Goal: Information Seeking & Learning: Learn about a topic

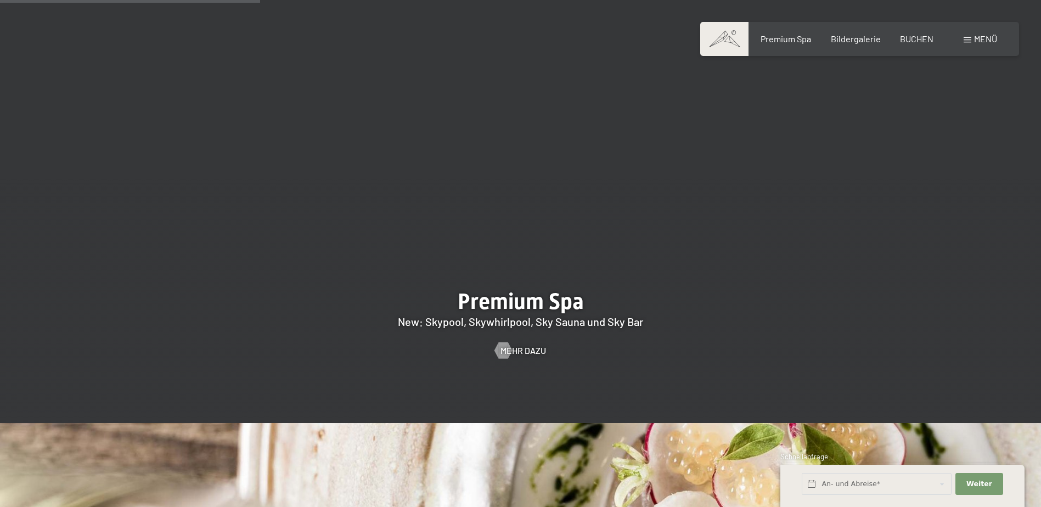
scroll to position [1647, 0]
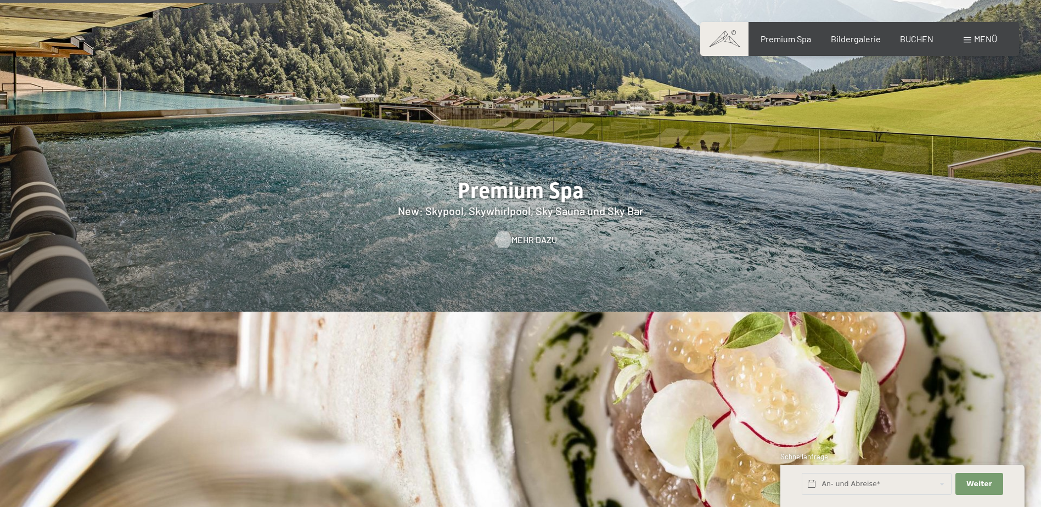
click at [522, 234] on span "Mehr dazu" at bounding box center [535, 240] width 46 height 12
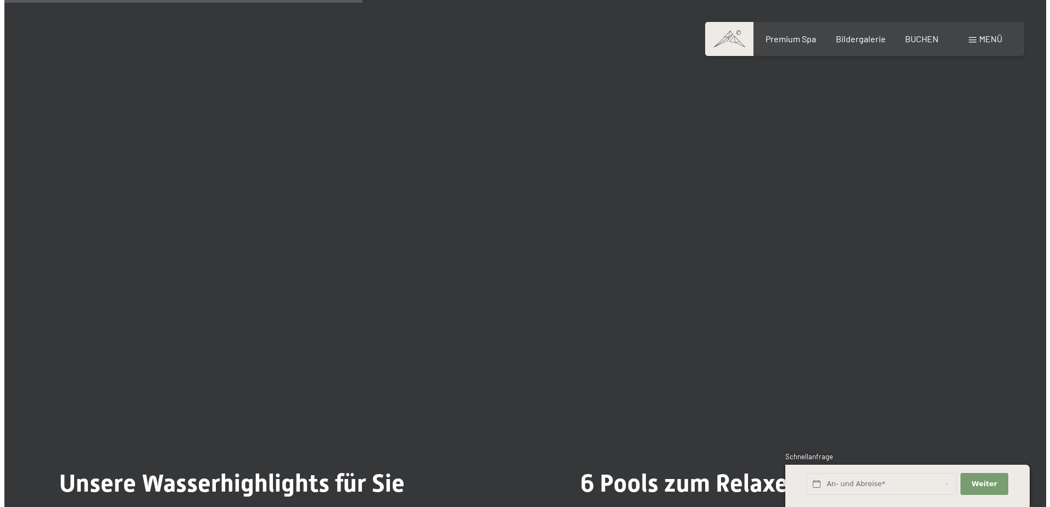
scroll to position [2800, 0]
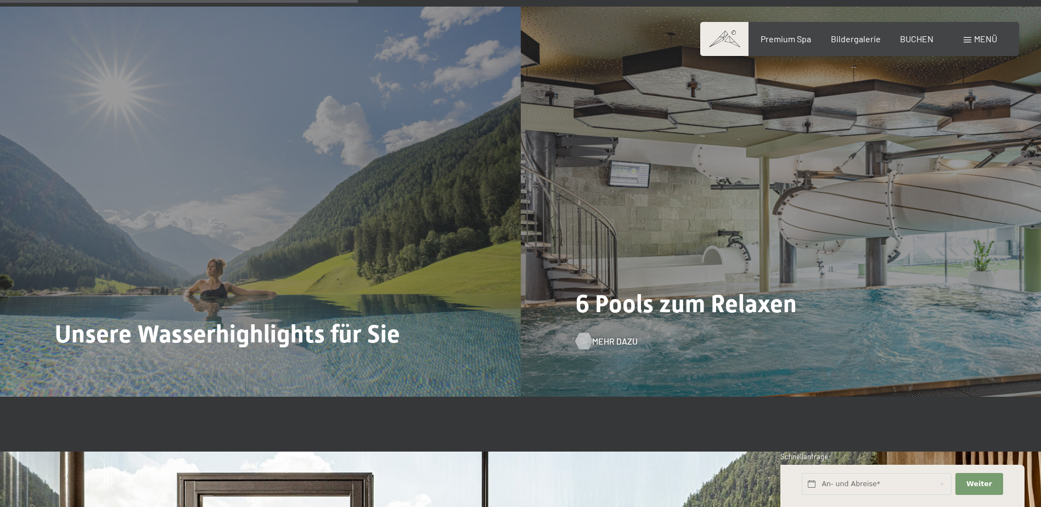
click at [589, 347] on div at bounding box center [583, 341] width 9 height 16
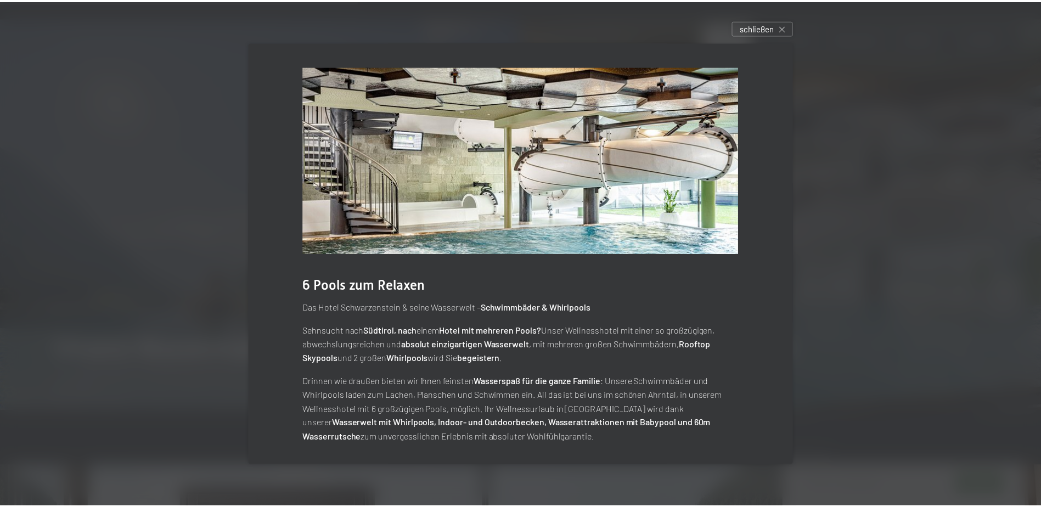
scroll to position [4, 0]
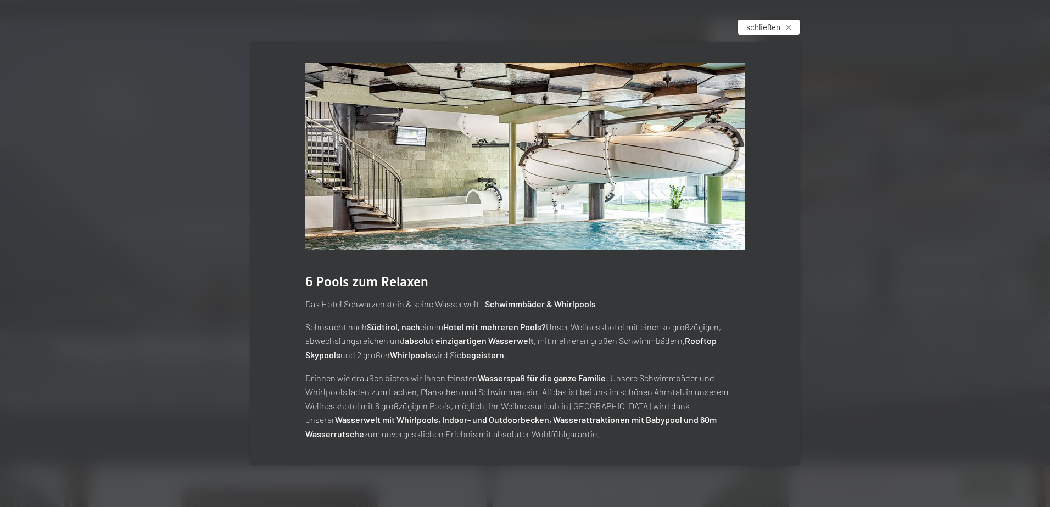
click at [775, 30] on span "schließen" at bounding box center [763, 27] width 34 height 12
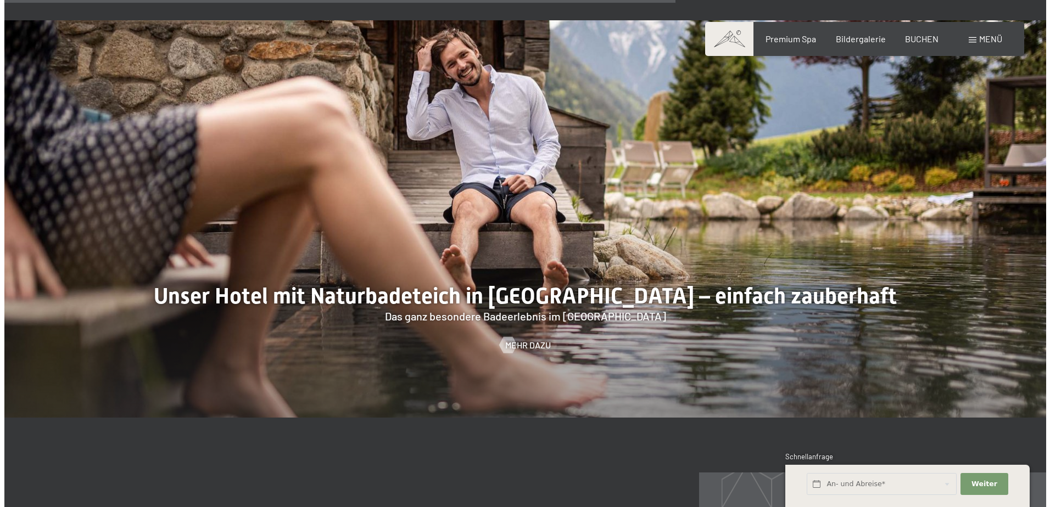
scroll to position [4502, 0]
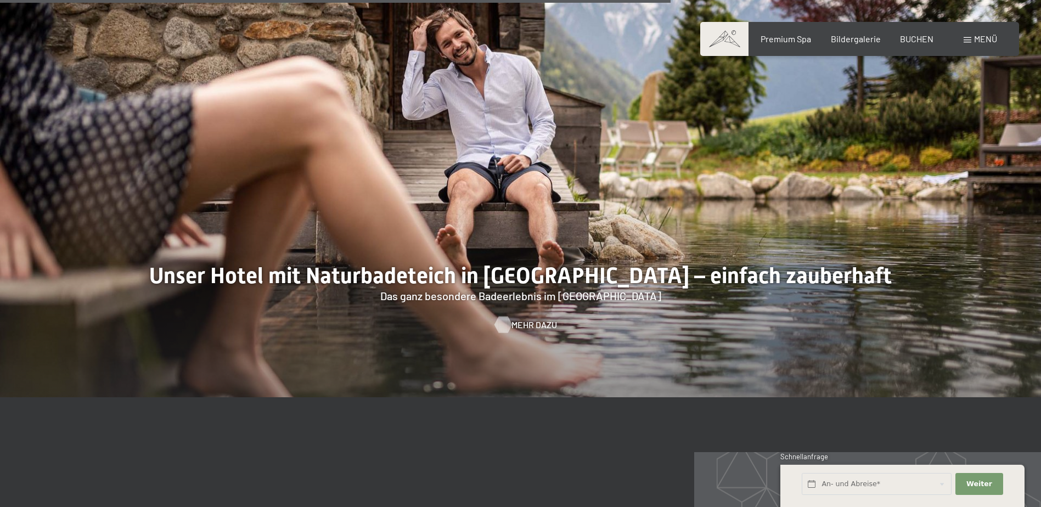
click at [531, 326] on span "Mehr dazu" at bounding box center [535, 325] width 46 height 12
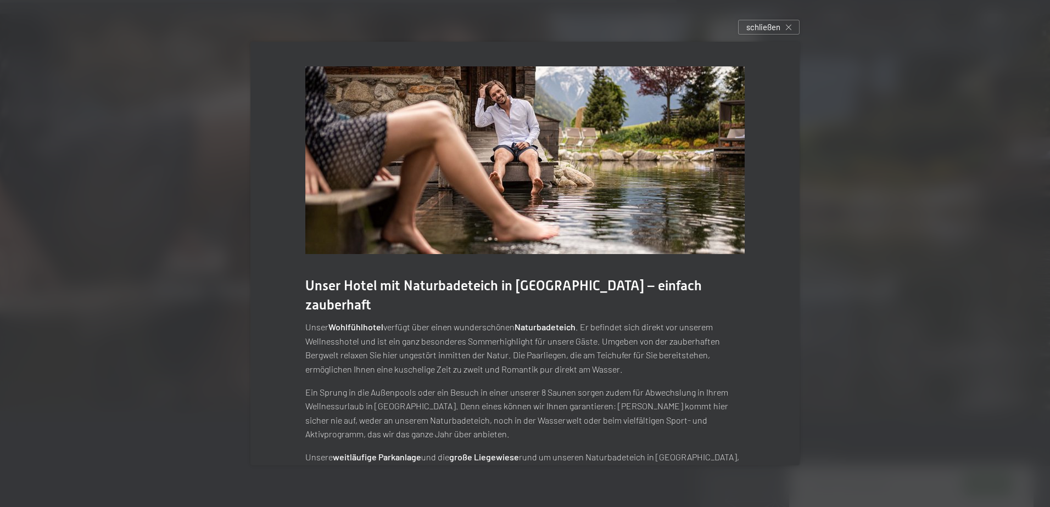
scroll to position [46, 0]
